Goal: Navigation & Orientation: Find specific page/section

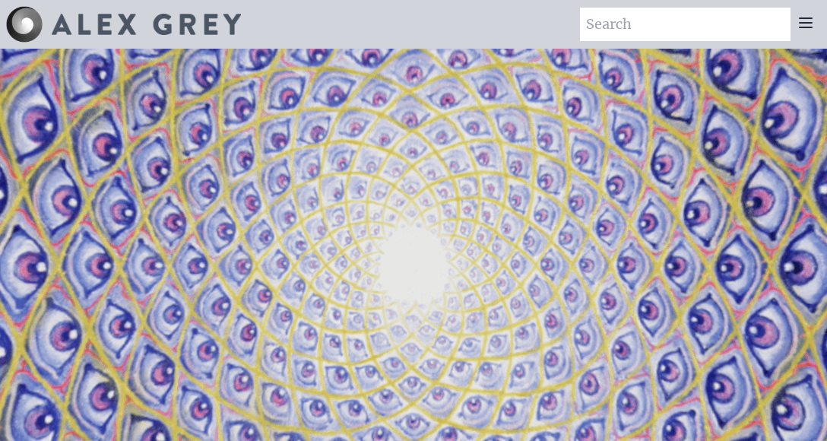
click at [805, 24] on icon at bounding box center [805, 23] width 18 height 18
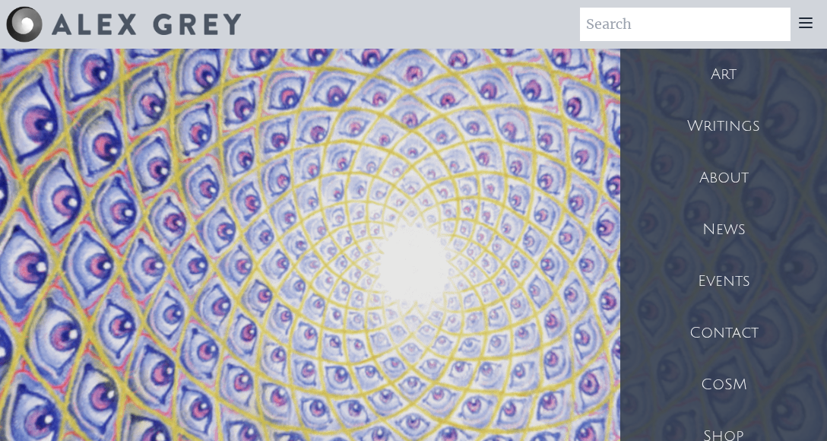
click at [725, 258] on div "Events" at bounding box center [723, 281] width 207 height 52
